Goal: Find specific page/section: Find specific page/section

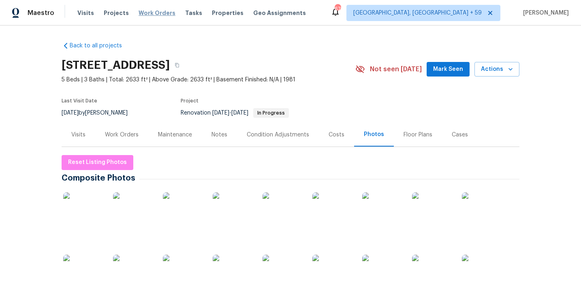
click at [153, 9] on span "Work Orders" at bounding box center [156, 13] width 37 height 8
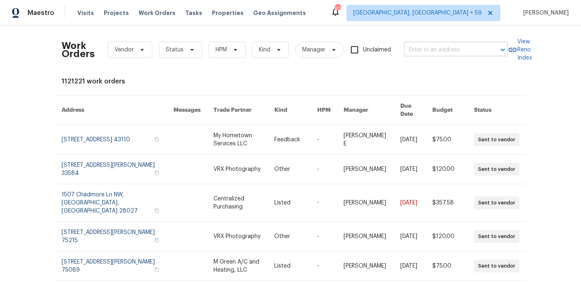
click at [420, 46] on input "text" at bounding box center [444, 50] width 81 height 13
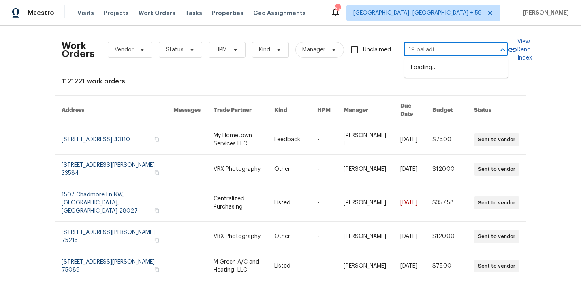
type input "19 palladio"
click at [423, 68] on li "[STREET_ADDRESS]" at bounding box center [456, 67] width 104 height 13
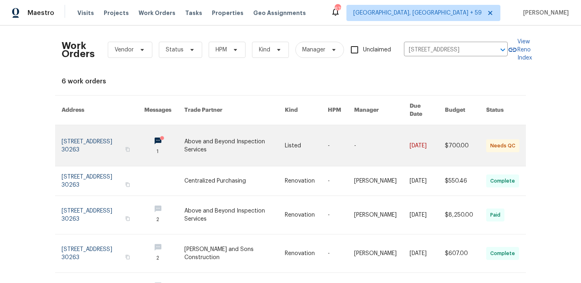
click at [81, 135] on link at bounding box center [103, 145] width 83 height 41
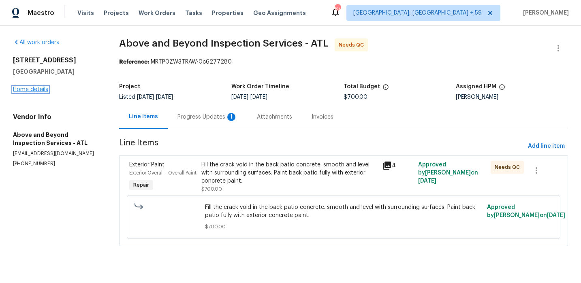
click at [32, 88] on link "Home details" at bounding box center [30, 90] width 35 height 6
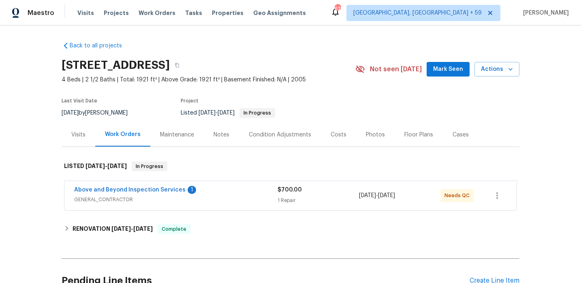
click at [79, 134] on div "Visits" at bounding box center [78, 135] width 14 height 8
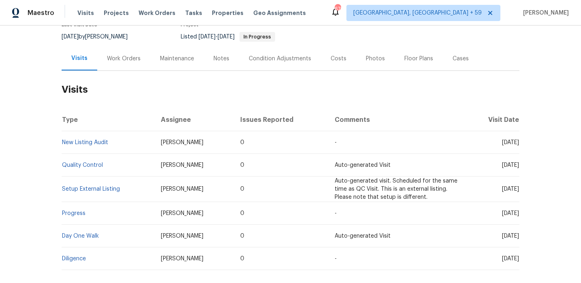
scroll to position [118, 0]
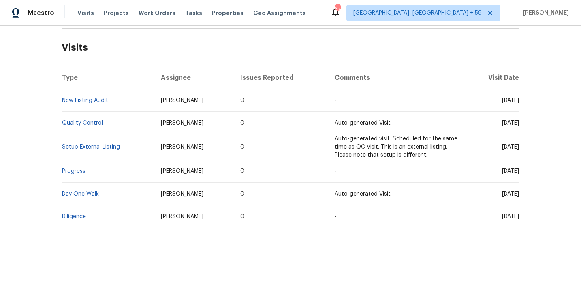
click at [80, 190] on td "Day One Walk" at bounding box center [108, 194] width 93 height 23
click at [79, 192] on link "Day One Walk" at bounding box center [80, 194] width 37 height 6
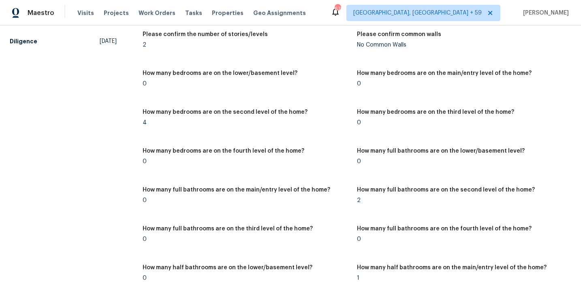
scroll to position [234, 0]
